Goal: Find specific page/section: Find specific page/section

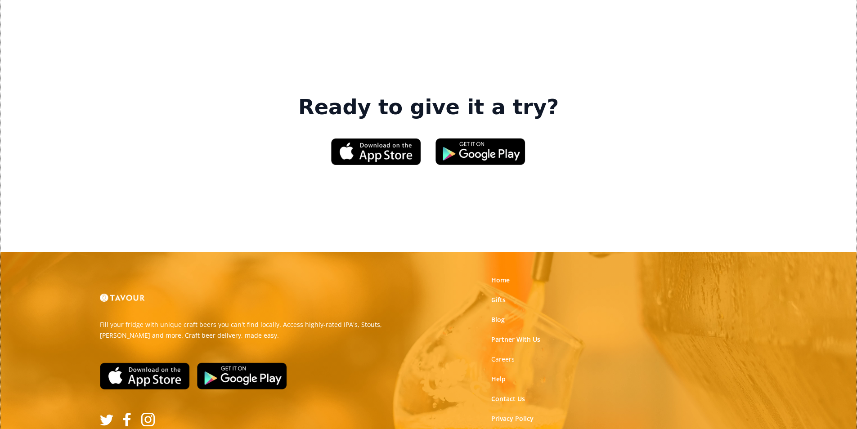
scroll to position [1361, 0]
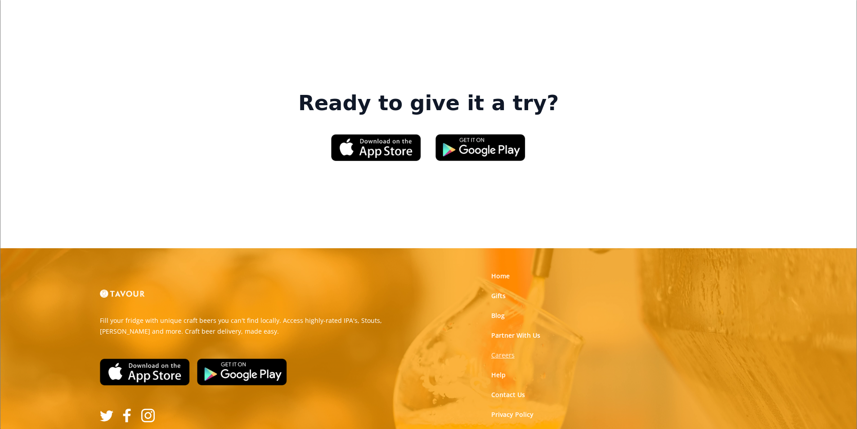
click at [505, 351] on strong "Careers" at bounding box center [502, 355] width 23 height 9
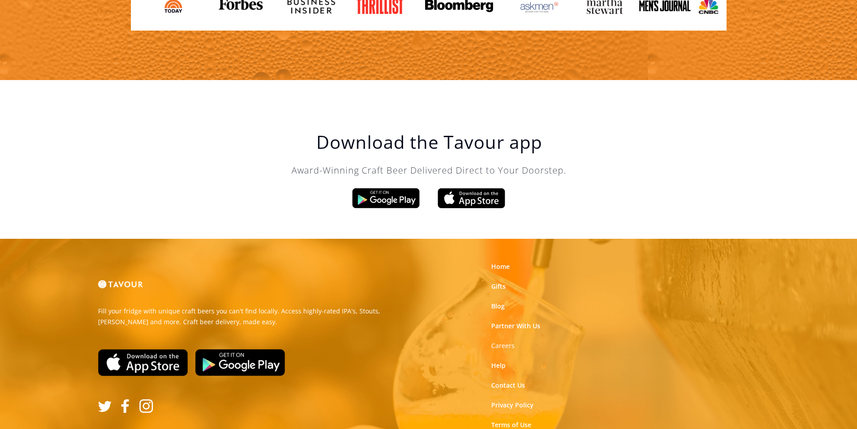
scroll to position [1525, 0]
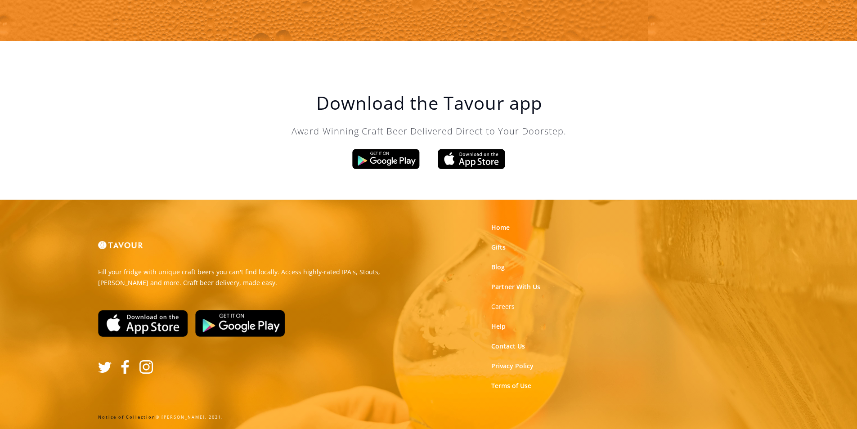
click at [138, 418] on link "Notice of Collection" at bounding box center [127, 417] width 58 height 6
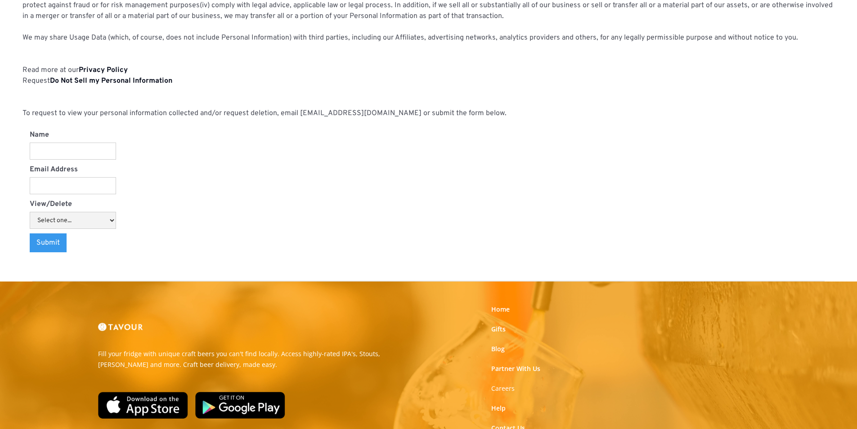
scroll to position [937, 0]
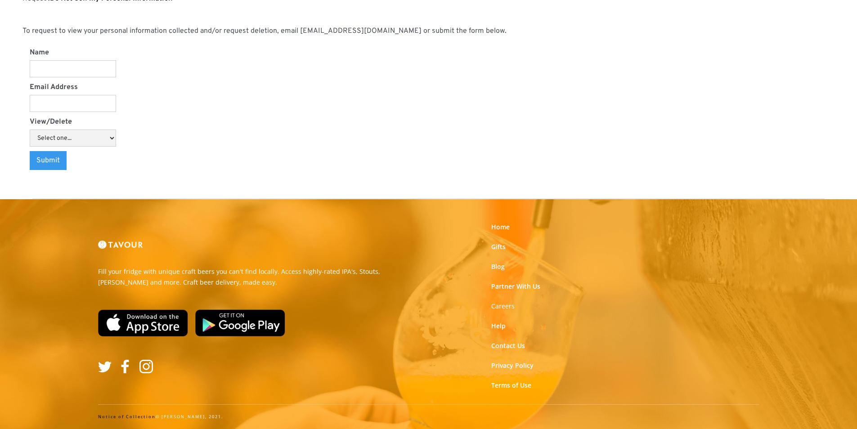
click at [112, 416] on link "Notice of Collection" at bounding box center [127, 417] width 58 height 6
